Goal: Browse casually

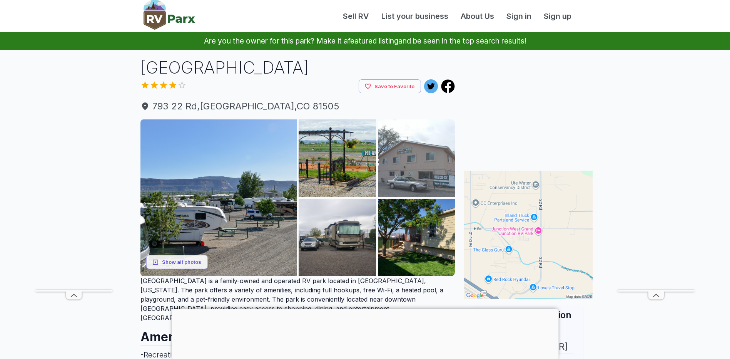
click at [412, 160] on img at bounding box center [416, 157] width 77 height 77
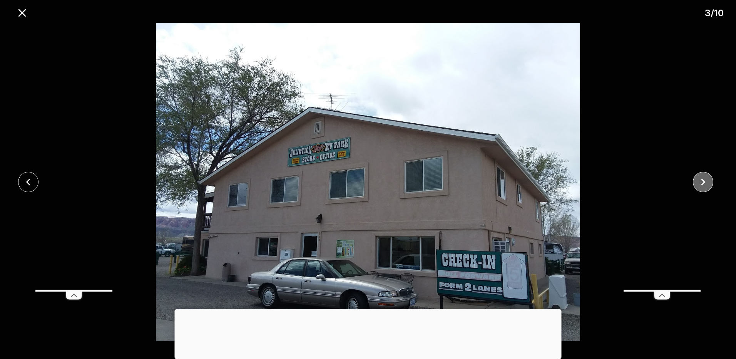
click at [707, 180] on icon "close" at bounding box center [702, 181] width 13 height 13
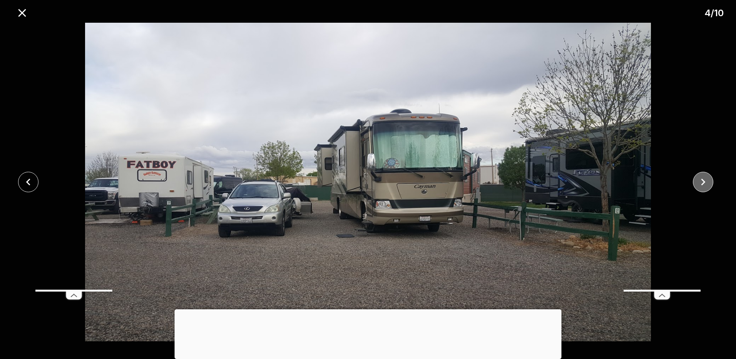
click at [707, 180] on icon "close" at bounding box center [702, 181] width 13 height 13
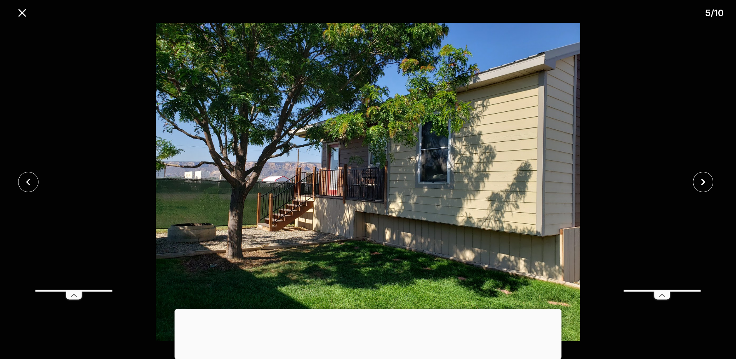
click at [367, 309] on div at bounding box center [368, 309] width 387 height 0
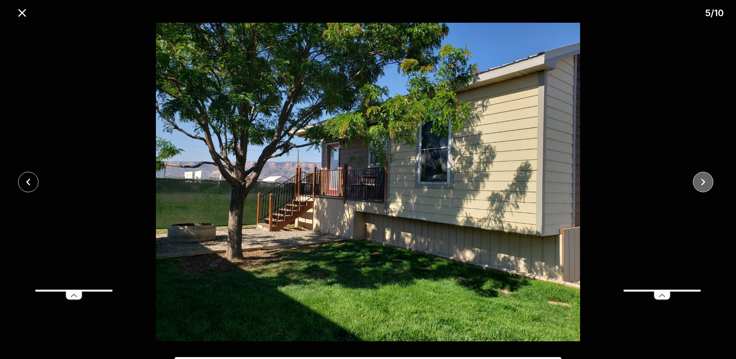
click at [705, 182] on icon "close" at bounding box center [702, 181] width 13 height 13
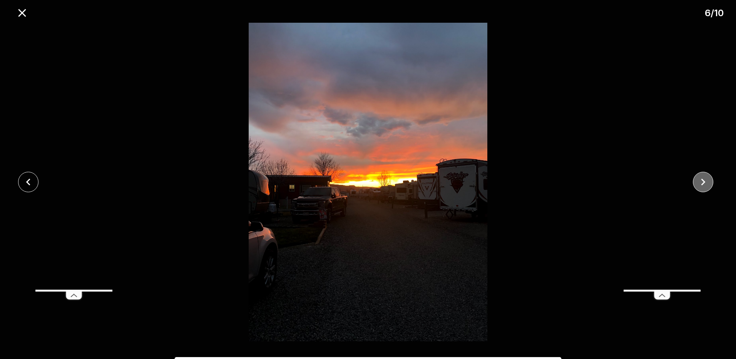
click at [706, 179] on icon "close" at bounding box center [702, 181] width 13 height 13
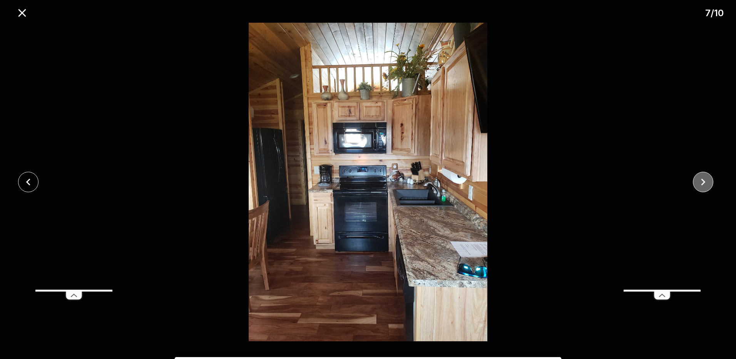
click at [706, 179] on icon "close" at bounding box center [702, 181] width 13 height 13
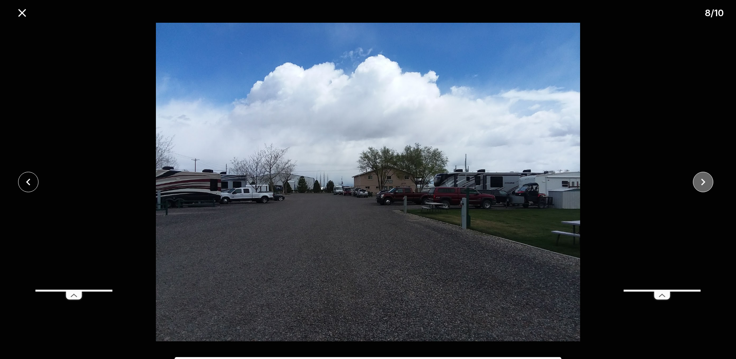
click at [706, 179] on icon "close" at bounding box center [702, 181] width 13 height 13
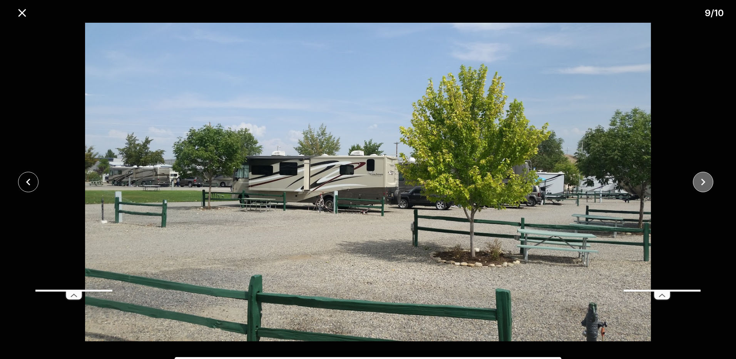
click at [706, 179] on icon "close" at bounding box center [702, 181] width 13 height 13
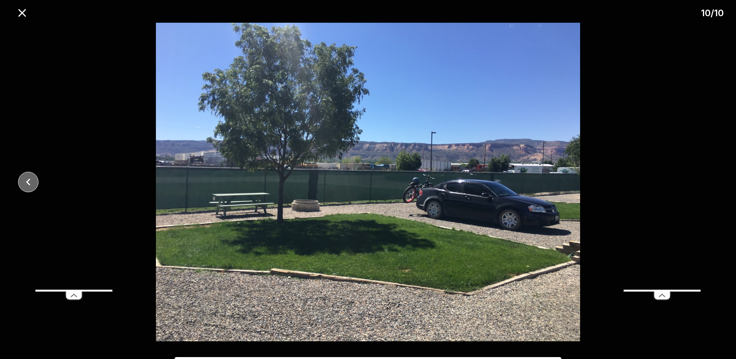
click at [32, 177] on icon "close" at bounding box center [28, 181] width 13 height 13
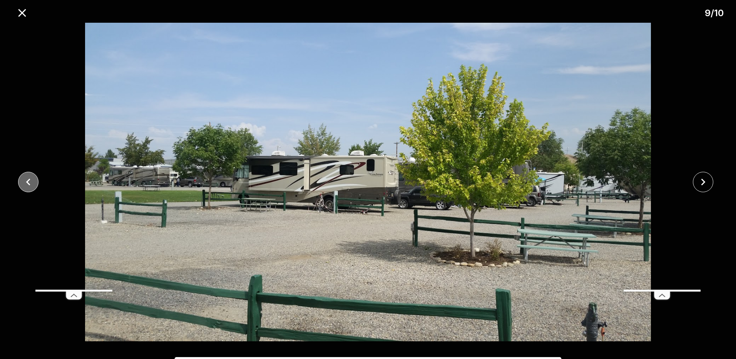
click at [32, 177] on icon "close" at bounding box center [28, 181] width 13 height 13
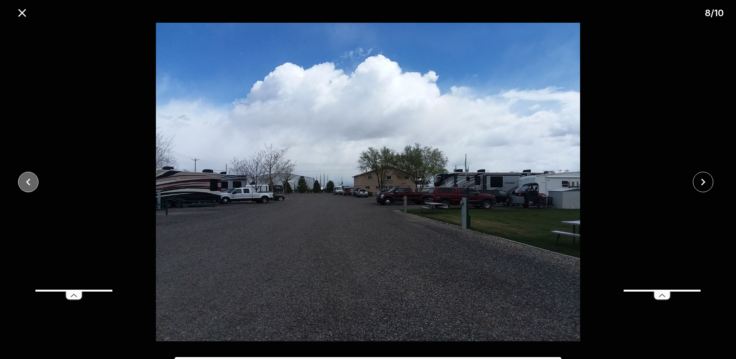
click at [32, 177] on icon "close" at bounding box center [28, 181] width 13 height 13
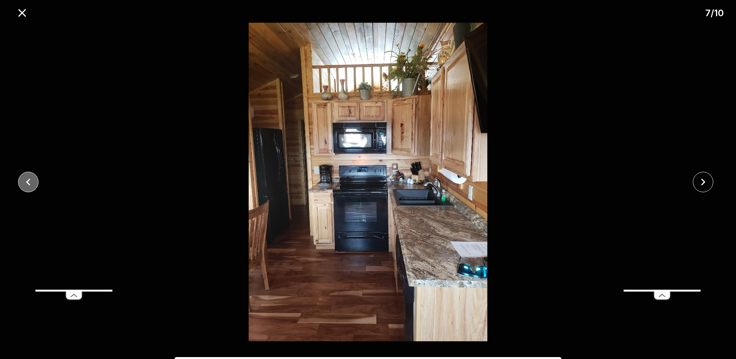
click at [32, 177] on icon "close" at bounding box center [28, 181] width 13 height 13
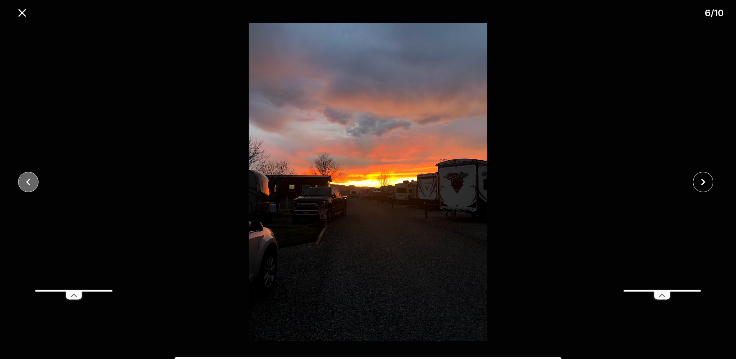
click at [32, 177] on icon "close" at bounding box center [28, 181] width 13 height 13
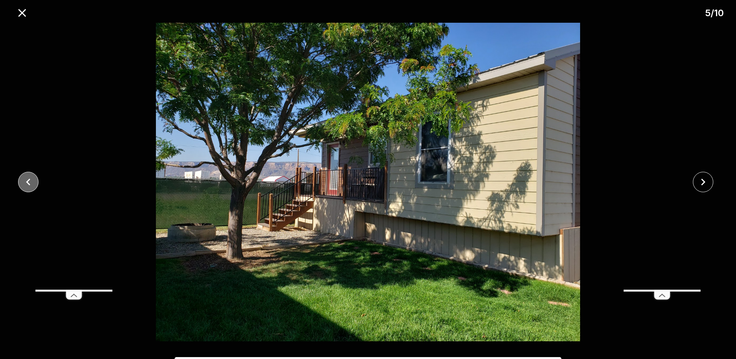
click at [32, 177] on icon "close" at bounding box center [28, 181] width 13 height 13
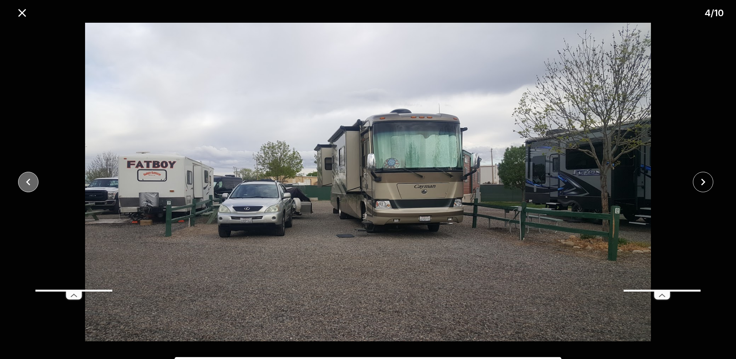
click at [32, 177] on icon "close" at bounding box center [28, 181] width 13 height 13
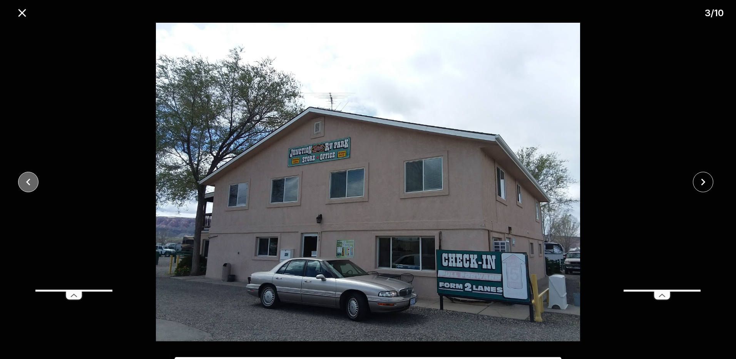
click at [32, 177] on icon "close" at bounding box center [28, 181] width 13 height 13
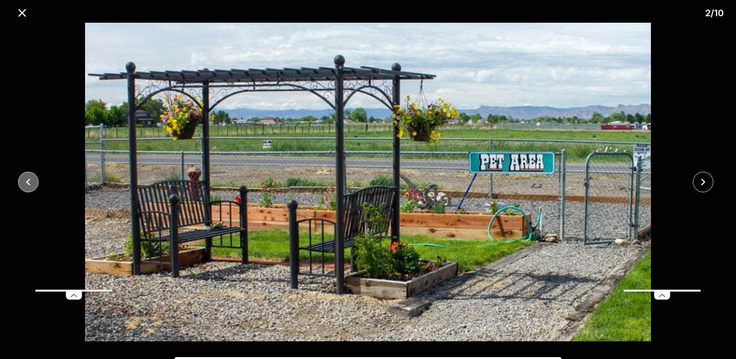
click at [32, 177] on icon "close" at bounding box center [28, 181] width 13 height 13
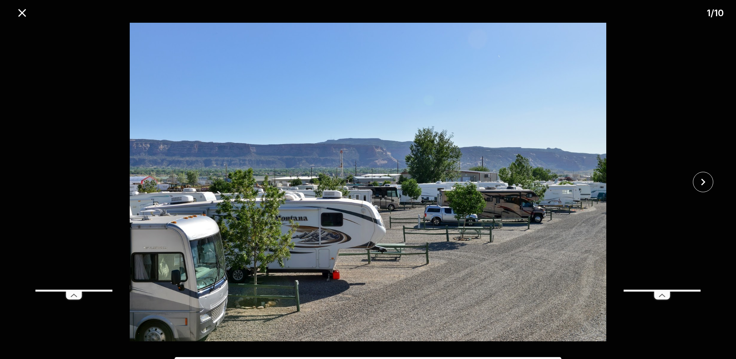
click at [32, 176] on div at bounding box center [368, 182] width 736 height 318
click at [19, 13] on icon "close" at bounding box center [21, 12] width 13 height 13
